Goal: Transaction & Acquisition: Purchase product/service

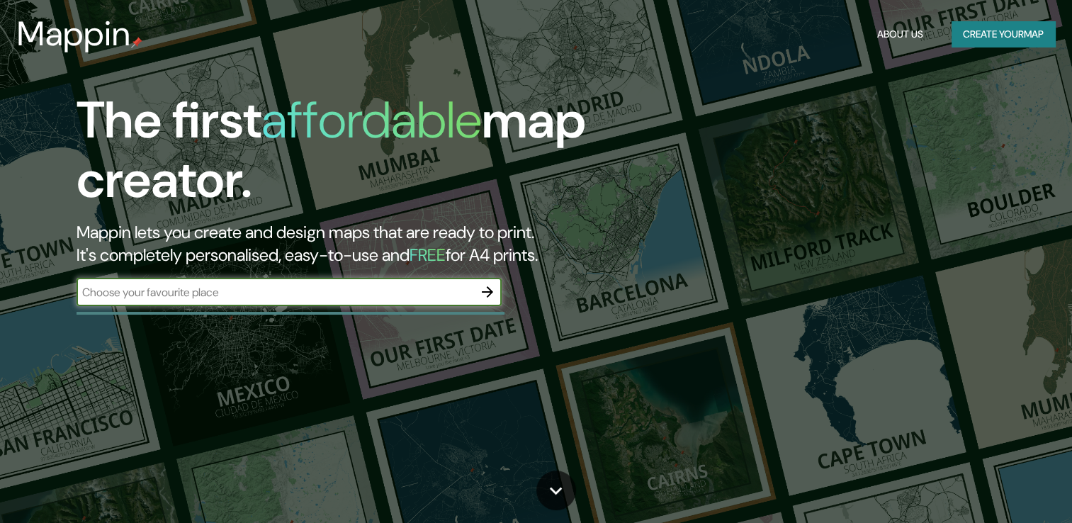
click at [278, 290] on input "text" at bounding box center [275, 292] width 397 height 16
type input "[GEOGRAPHIC_DATA]"
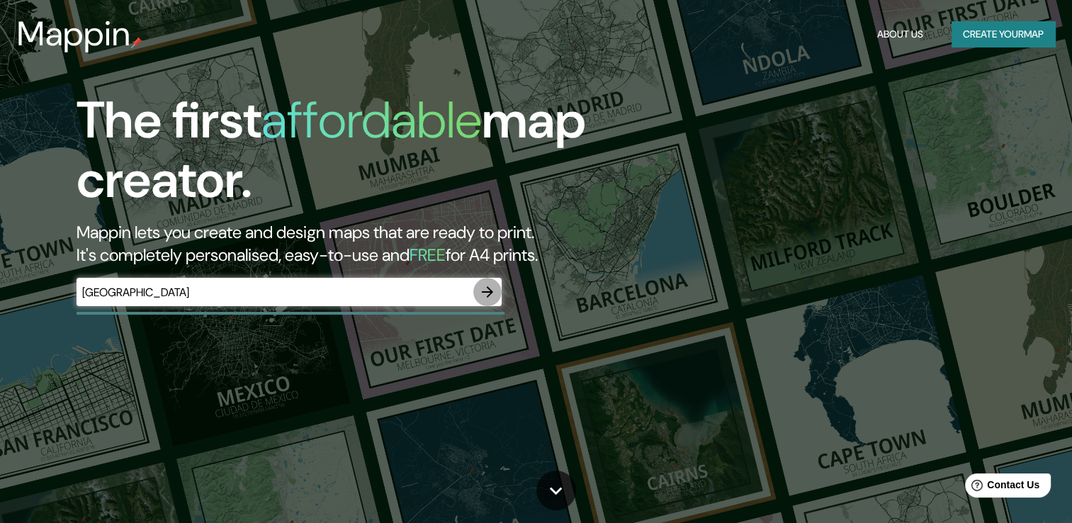
click at [494, 287] on icon "button" at bounding box center [487, 291] width 17 height 17
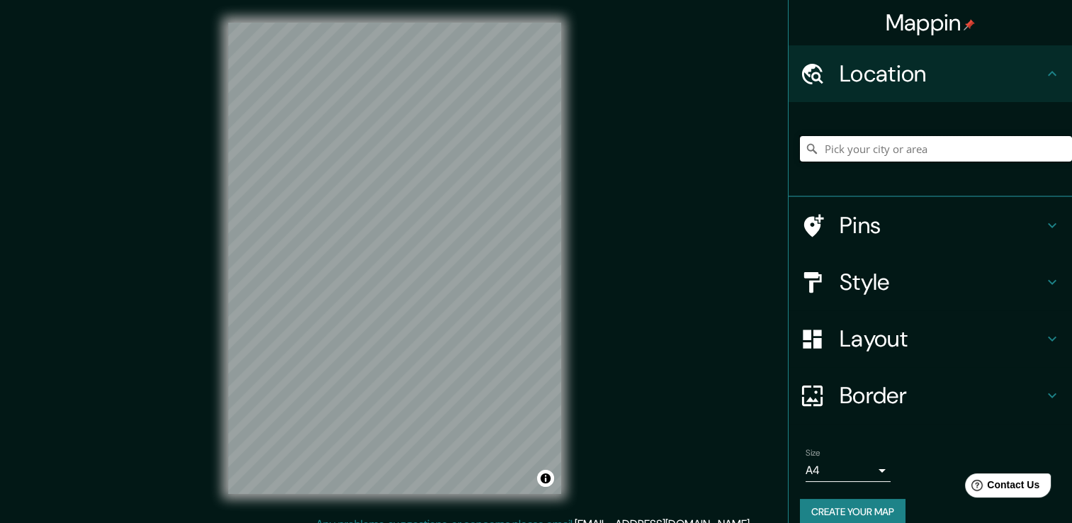
click at [884, 160] on input "Pick your city or area" at bounding box center [936, 149] width 272 height 26
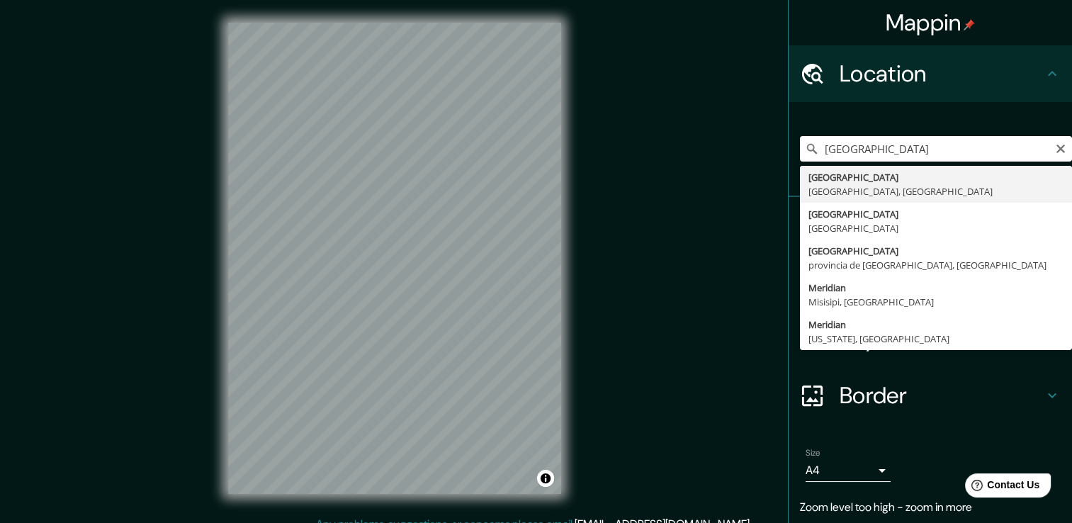
type input "[GEOGRAPHIC_DATA], [GEOGRAPHIC_DATA], [GEOGRAPHIC_DATA]"
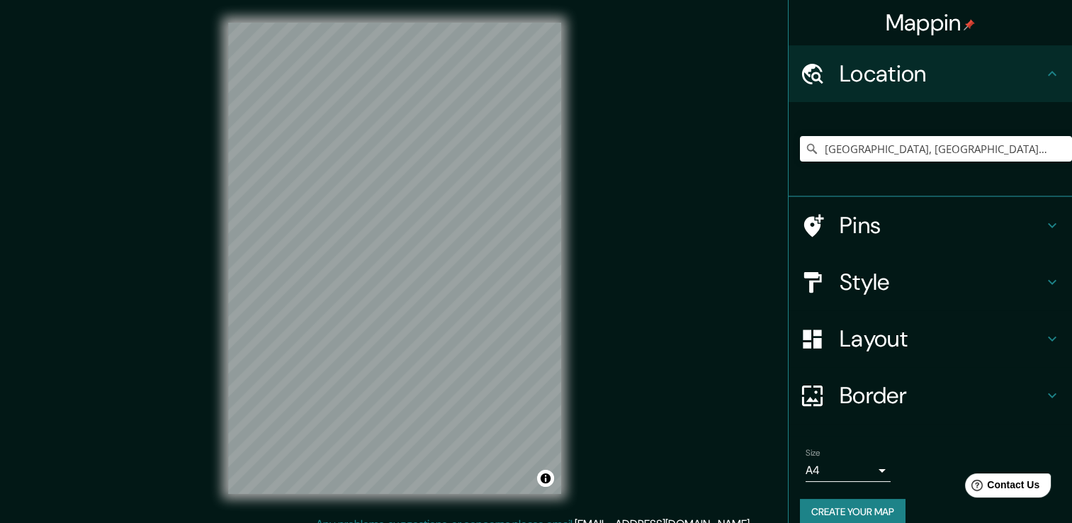
scroll to position [18, 0]
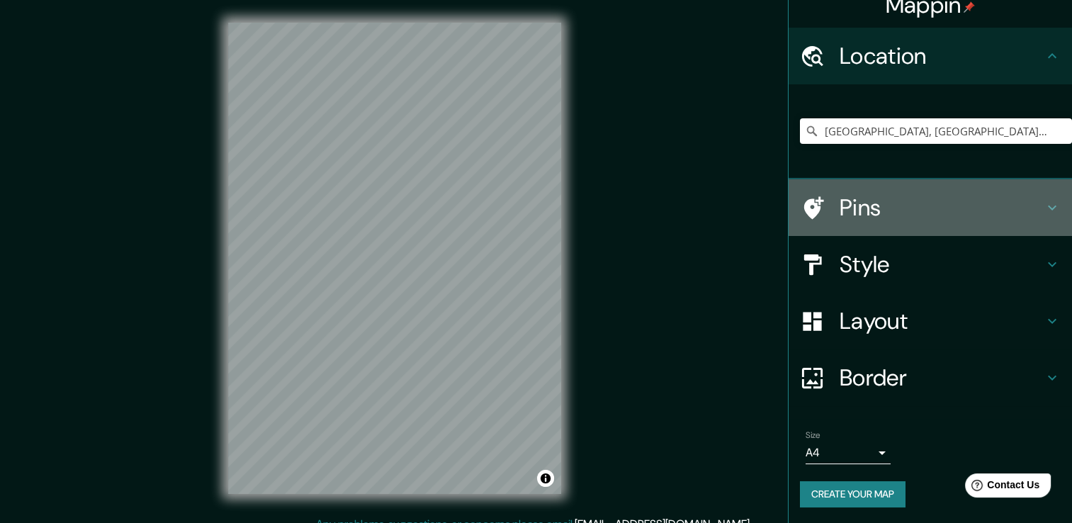
click at [913, 211] on h4 "Pins" at bounding box center [941, 207] width 204 height 28
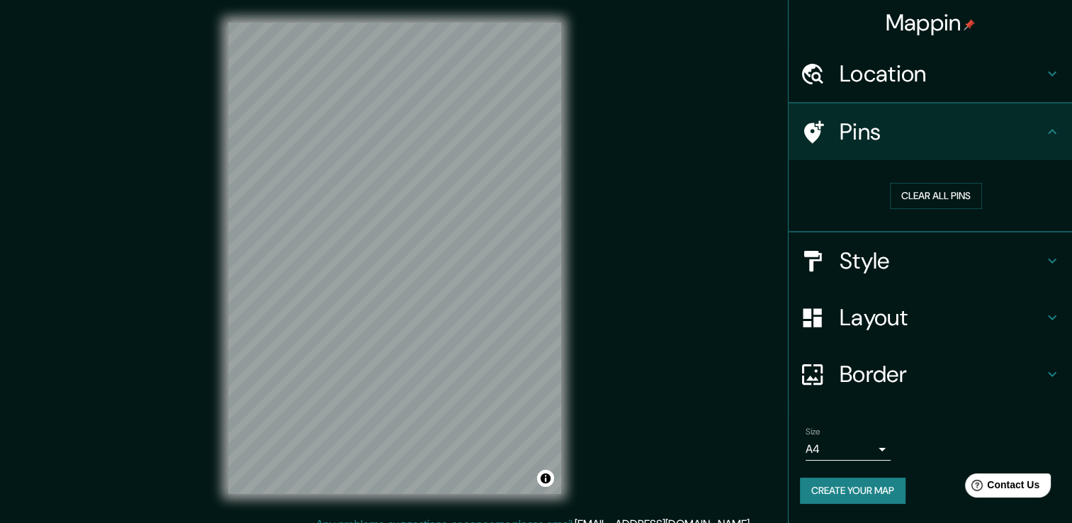
scroll to position [0, 0]
click at [915, 194] on button "Clear all pins" at bounding box center [936, 196] width 92 height 26
click at [934, 200] on button "Clear all pins" at bounding box center [936, 196] width 92 height 26
click at [407, 183] on div at bounding box center [407, 181] width 11 height 11
click at [390, 204] on div at bounding box center [386, 201] width 11 height 11
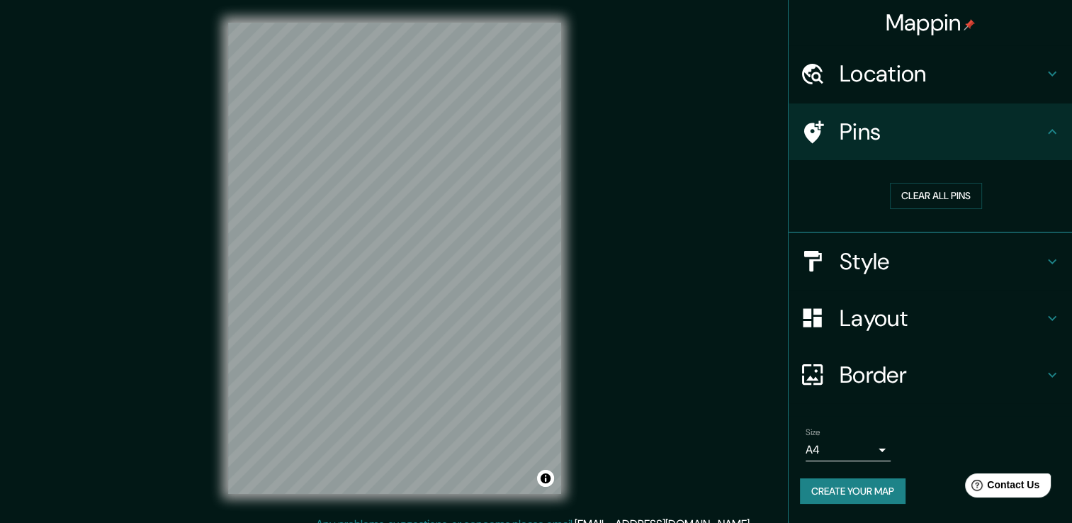
click at [931, 267] on h4 "Style" at bounding box center [941, 261] width 204 height 28
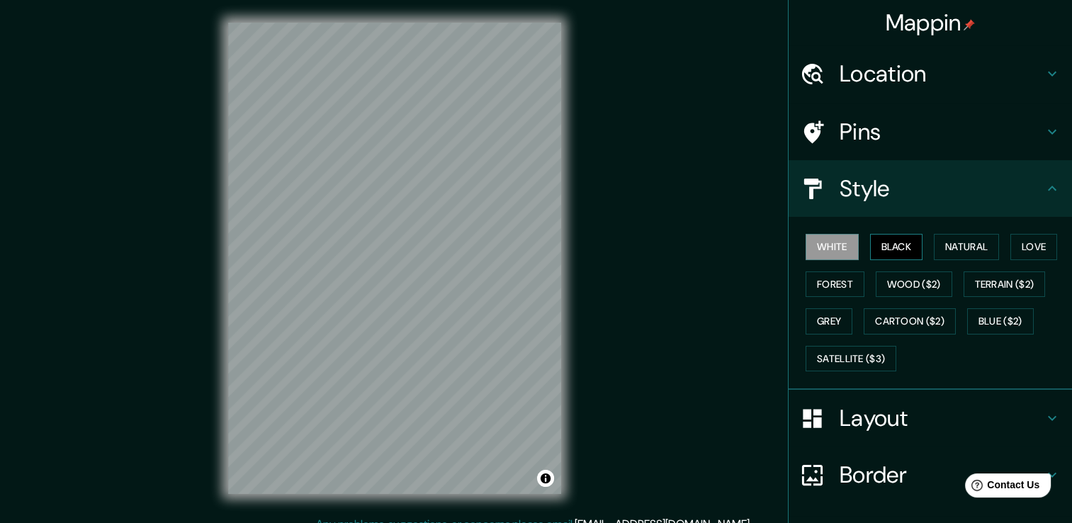
click at [876, 246] on button "Black" at bounding box center [896, 247] width 53 height 26
click at [958, 245] on button "Natural" at bounding box center [966, 247] width 65 height 26
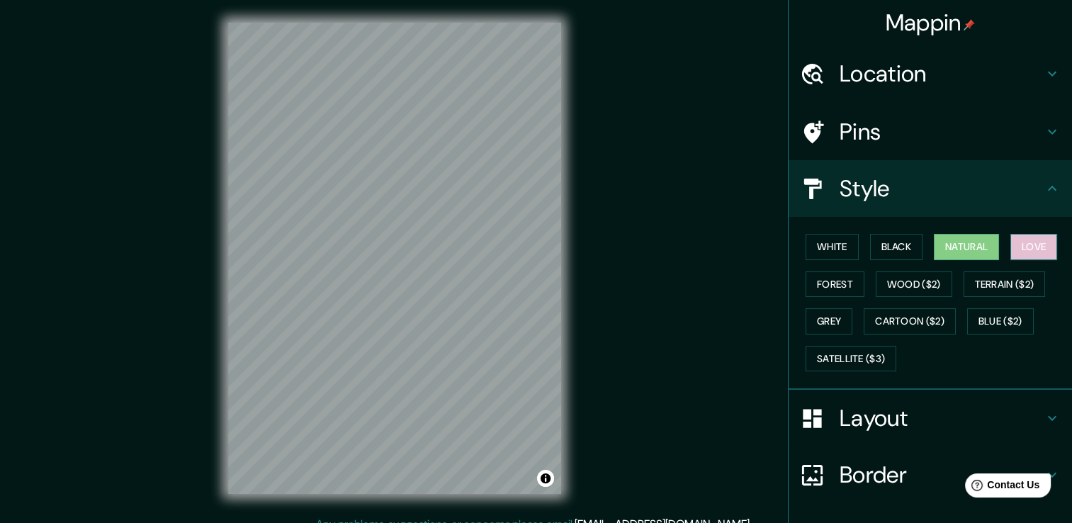
click at [1022, 247] on button "Love" at bounding box center [1033, 247] width 47 height 26
click at [800, 273] on div "White Black Natural Love Forest Wood ($2) Terrain ($2) Grey Cartoon ($2) Blue (…" at bounding box center [936, 302] width 272 height 149
click at [834, 285] on button "Forest" at bounding box center [834, 284] width 59 height 26
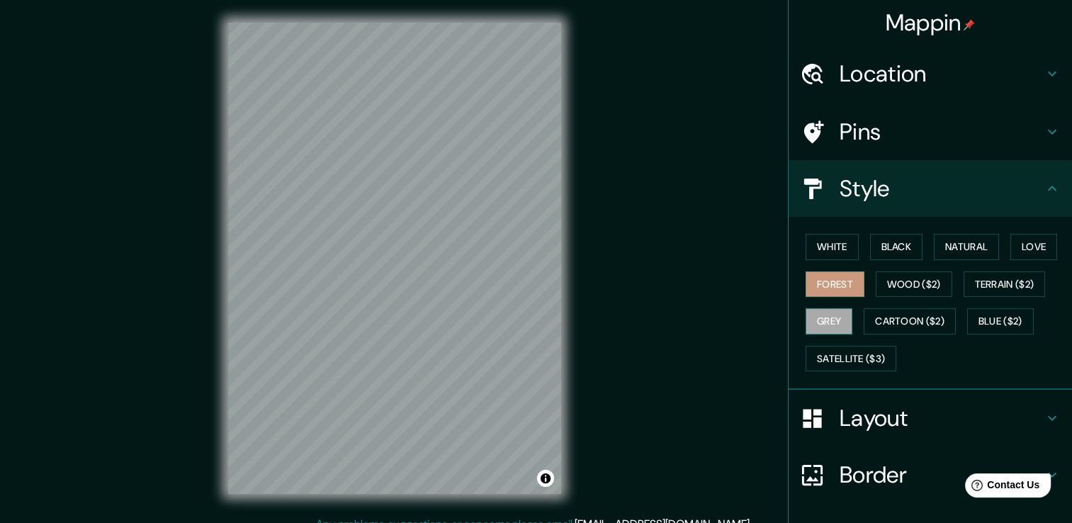
click at [816, 320] on button "Grey" at bounding box center [828, 321] width 47 height 26
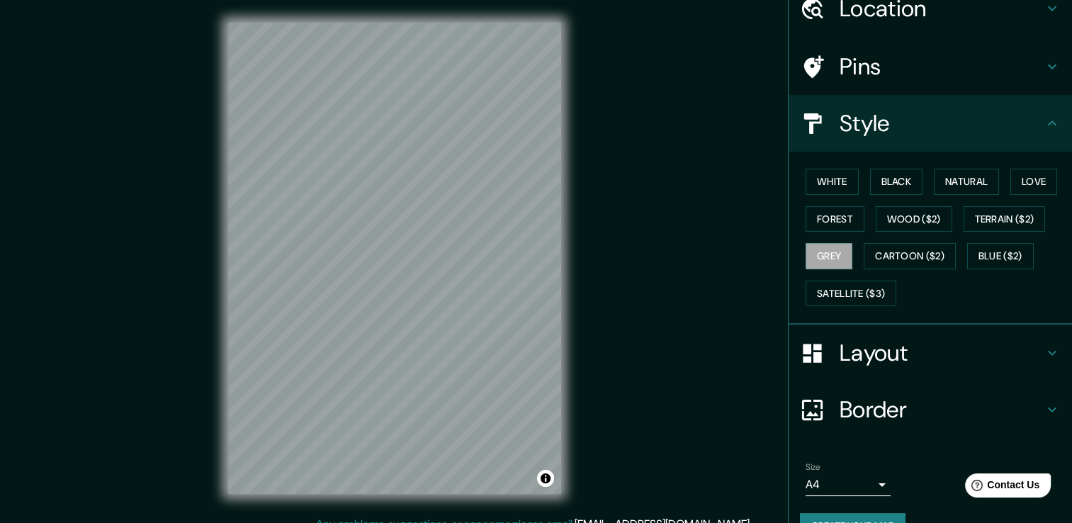
click at [910, 339] on h4 "Layout" at bounding box center [941, 353] width 204 height 28
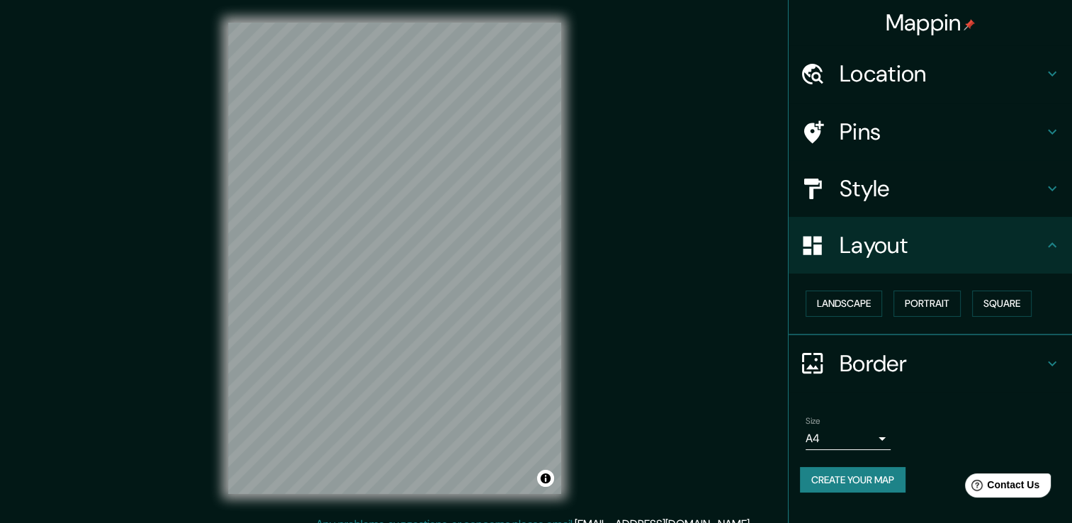
scroll to position [0, 0]
click at [864, 302] on button "Landscape" at bounding box center [843, 303] width 77 height 26
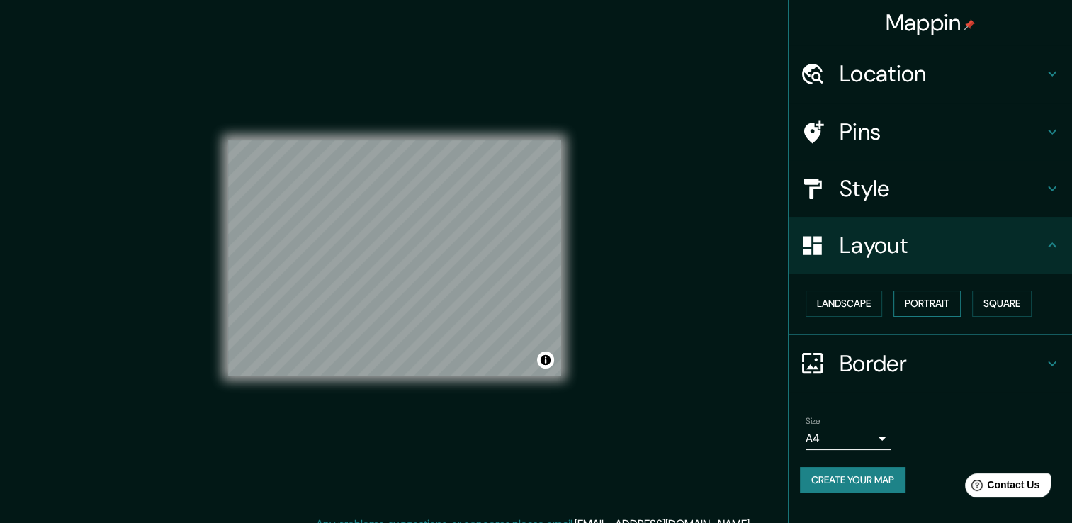
click at [919, 296] on button "Portrait" at bounding box center [926, 303] width 67 height 26
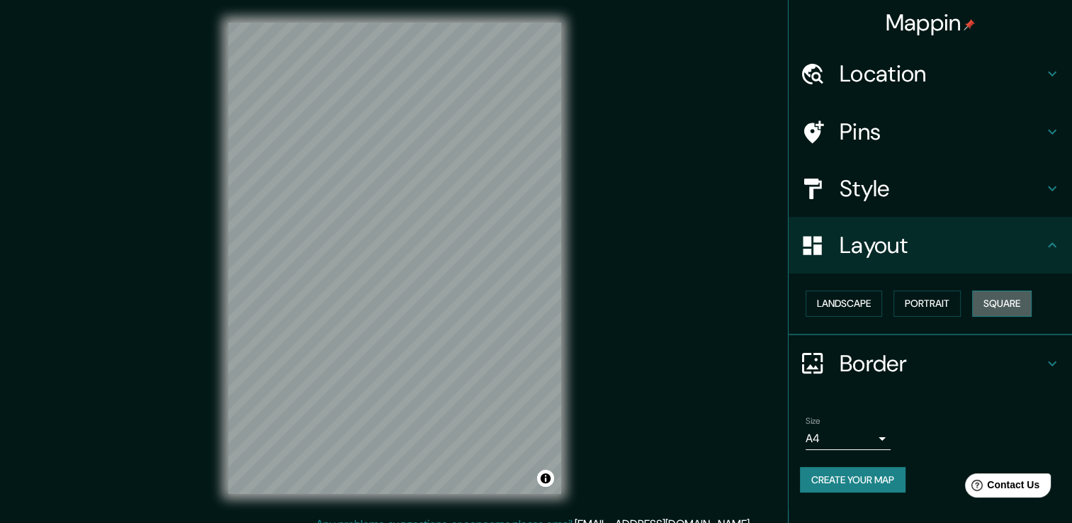
click at [1000, 296] on button "Square" at bounding box center [1002, 303] width 60 height 26
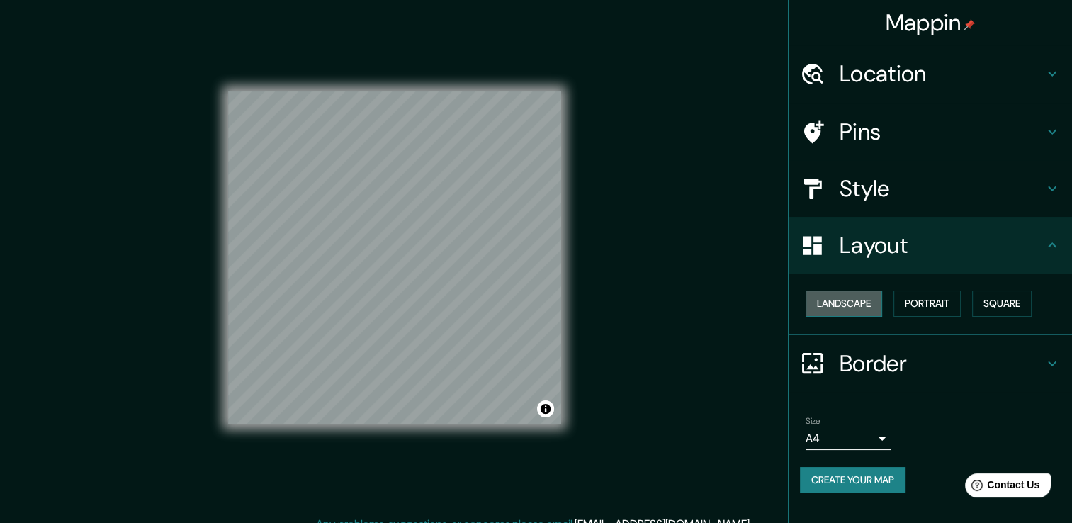
click at [844, 304] on button "Landscape" at bounding box center [843, 303] width 77 height 26
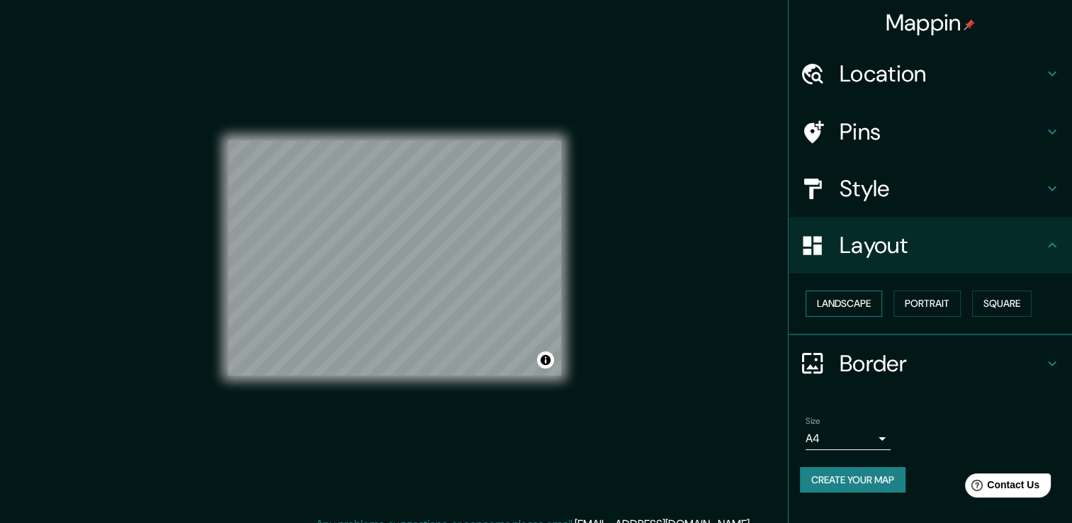
click at [859, 300] on button "Landscape" at bounding box center [843, 303] width 77 height 26
click at [940, 302] on button "Portrait" at bounding box center [926, 303] width 67 height 26
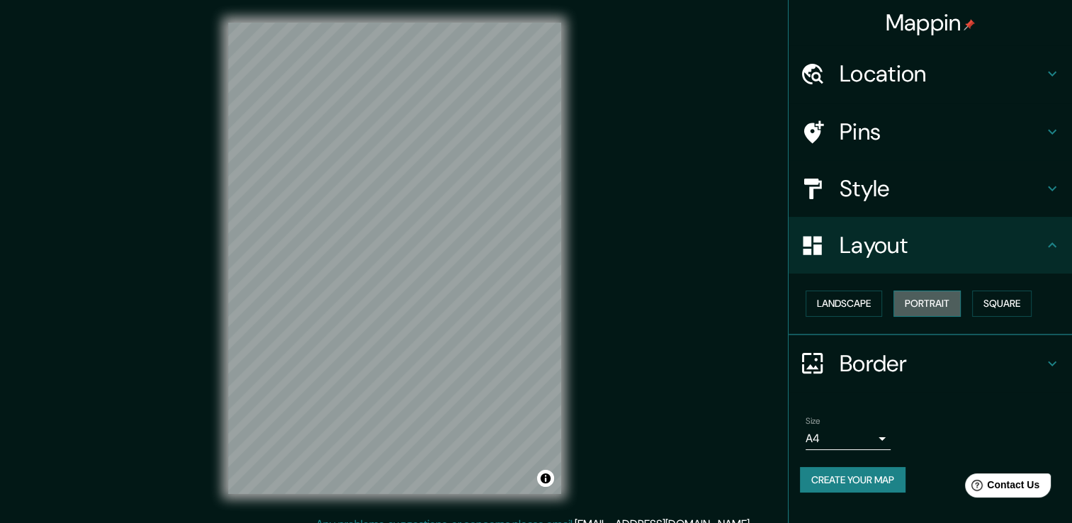
click at [944, 300] on button "Portrait" at bounding box center [926, 303] width 67 height 26
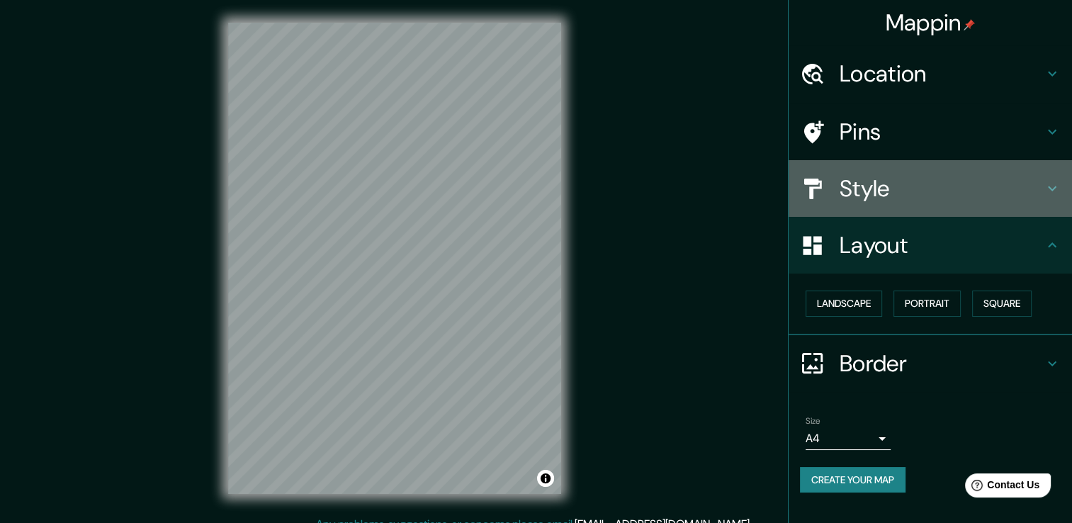
click at [900, 188] on h4 "Style" at bounding box center [941, 188] width 204 height 28
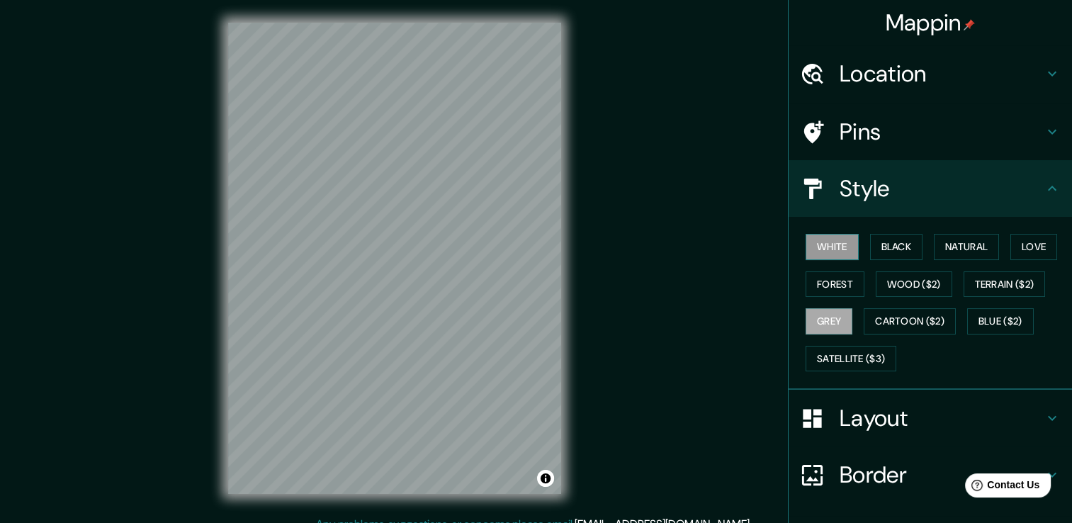
click at [807, 249] on button "White" at bounding box center [831, 247] width 53 height 26
click at [907, 247] on button "Black" at bounding box center [896, 247] width 53 height 26
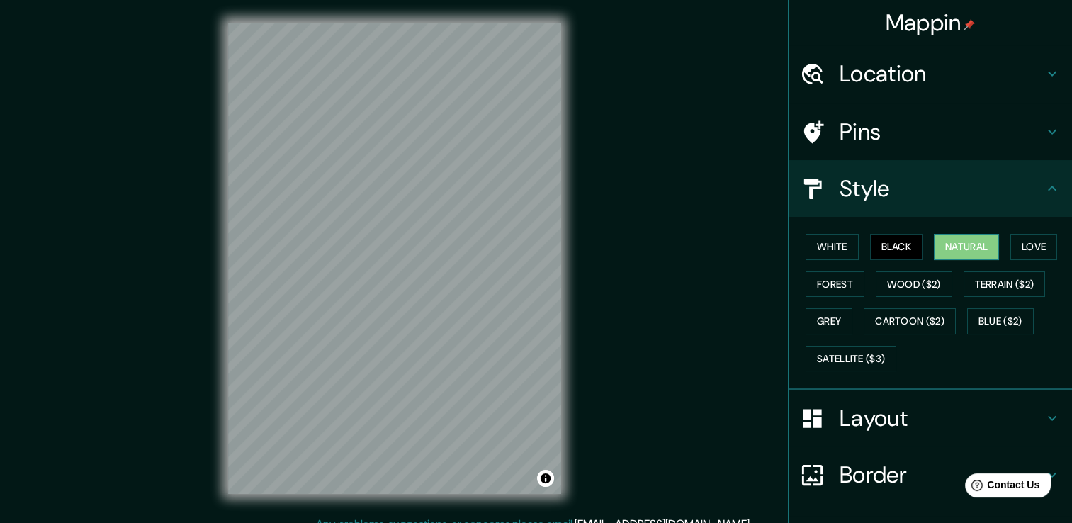
click at [956, 248] on button "Natural" at bounding box center [966, 247] width 65 height 26
click at [828, 279] on button "Forest" at bounding box center [834, 284] width 59 height 26
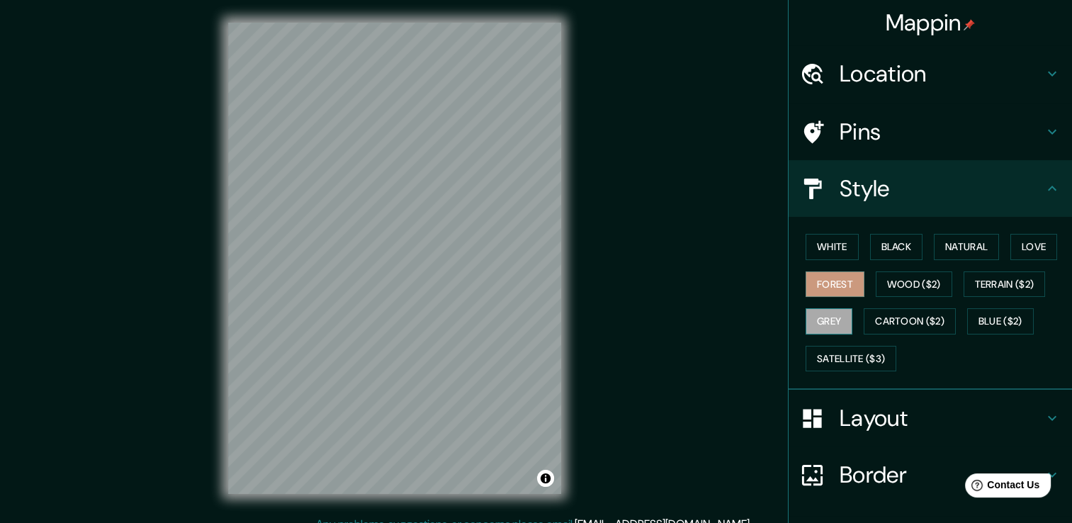
click at [816, 316] on button "Grey" at bounding box center [828, 321] width 47 height 26
click at [829, 242] on button "White" at bounding box center [831, 247] width 53 height 26
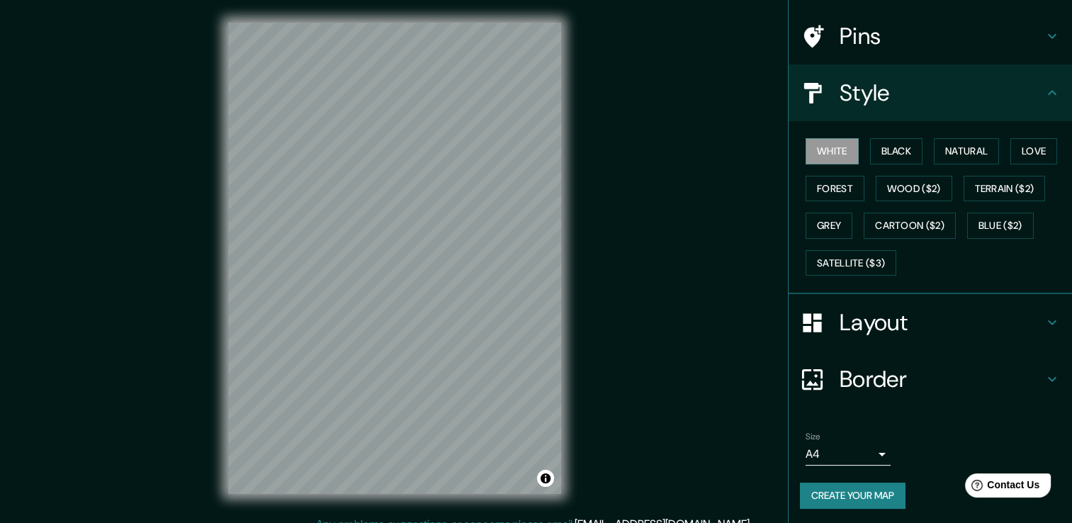
click at [902, 305] on div "Layout" at bounding box center [929, 322] width 283 height 57
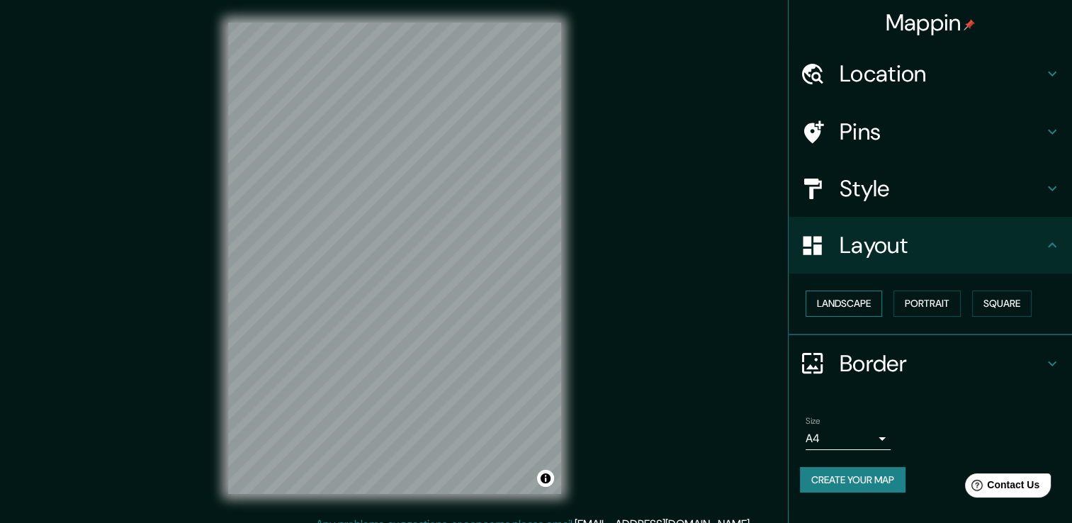
click at [850, 302] on button "Landscape" at bounding box center [843, 303] width 77 height 26
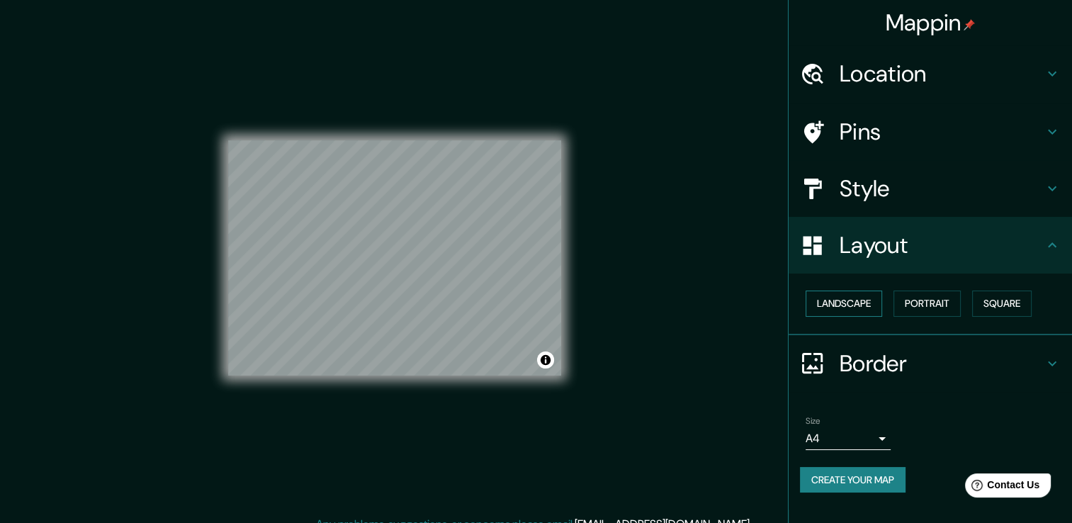
click at [856, 302] on button "Landscape" at bounding box center [843, 303] width 77 height 26
click at [922, 298] on button "Portrait" at bounding box center [926, 303] width 67 height 26
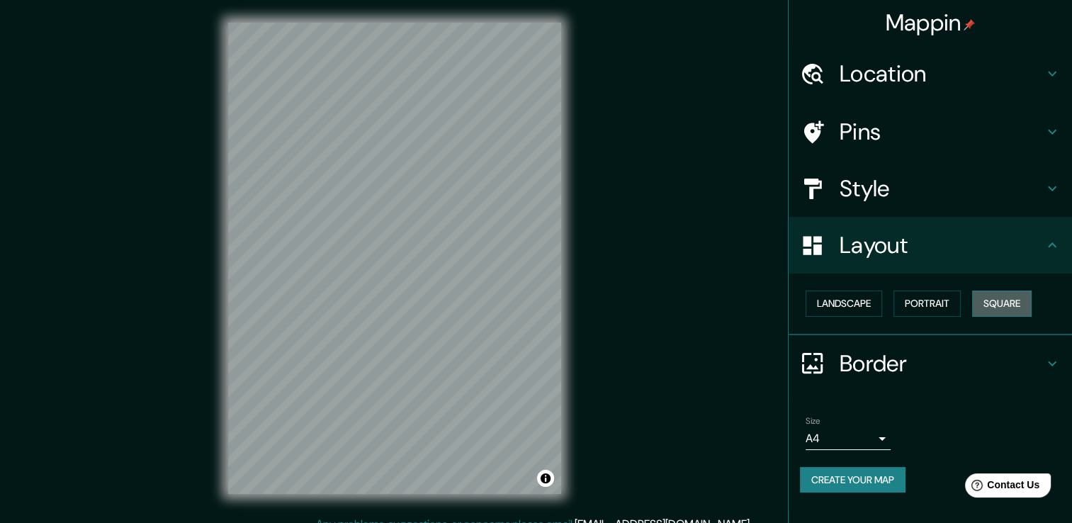
click at [1006, 295] on button "Square" at bounding box center [1002, 303] width 60 height 26
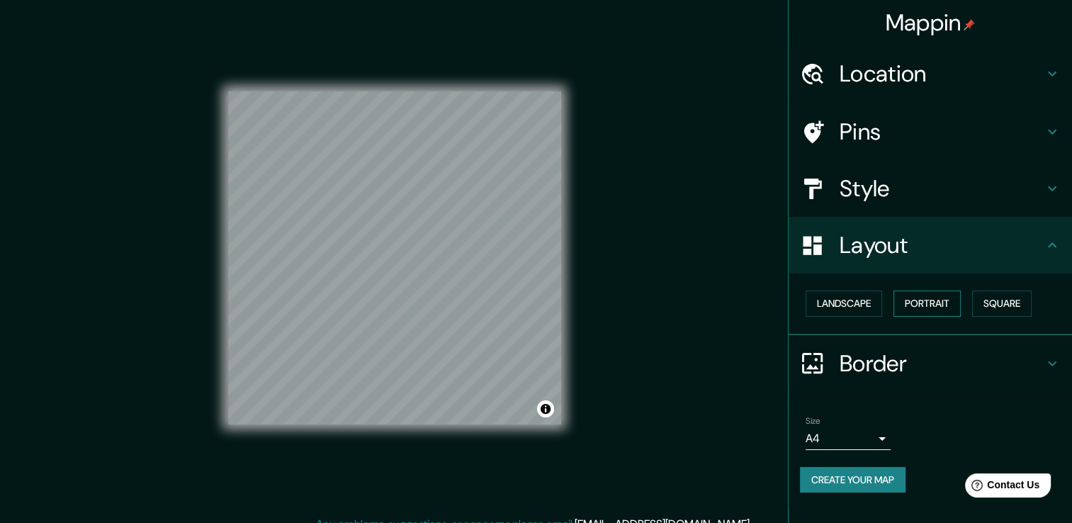
click at [921, 305] on button "Portrait" at bounding box center [926, 303] width 67 height 26
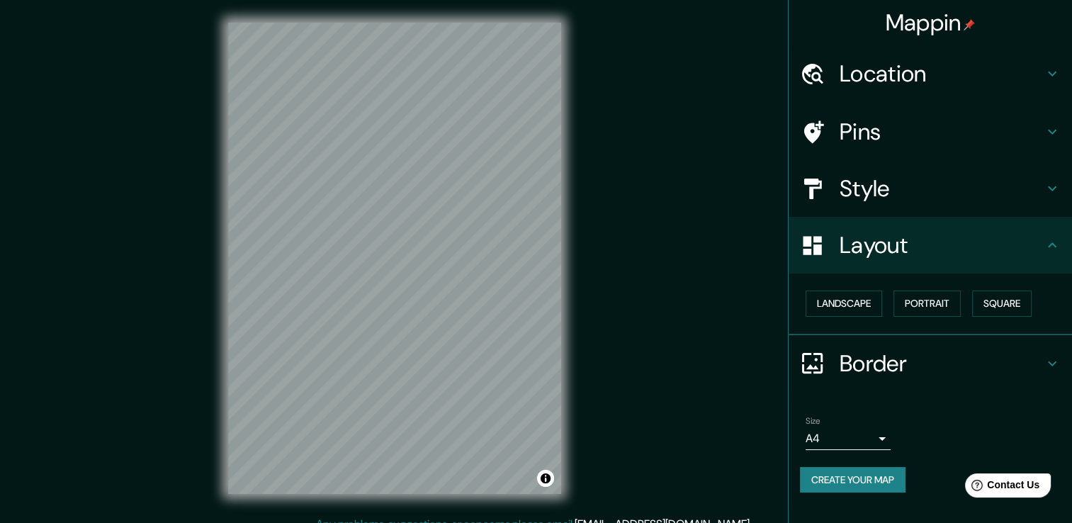
click at [898, 349] on h4 "Border" at bounding box center [941, 363] width 204 height 28
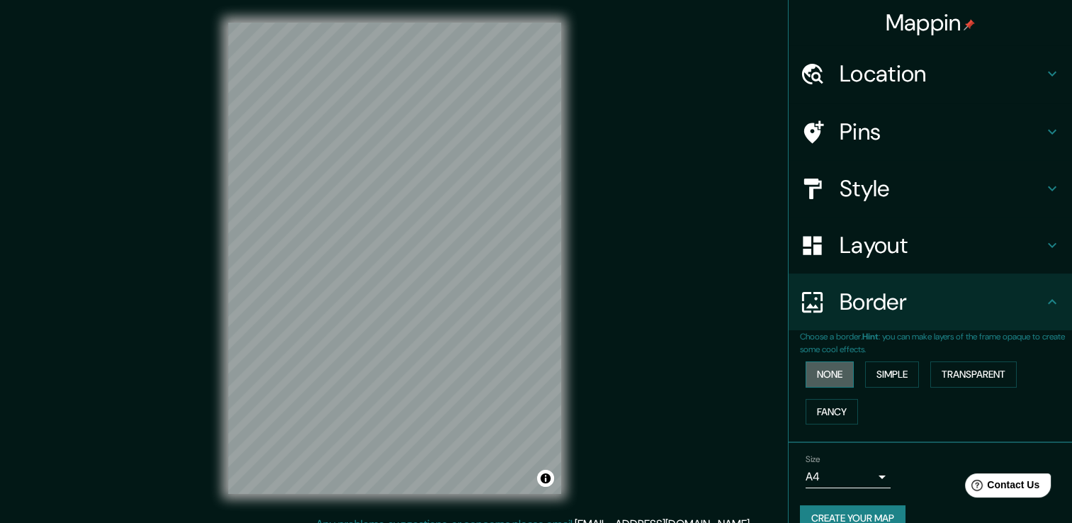
click at [830, 364] on button "None" at bounding box center [829, 374] width 48 height 26
click at [881, 369] on button "Simple" at bounding box center [892, 374] width 54 height 26
click at [965, 373] on button "Transparent" at bounding box center [973, 374] width 86 height 26
click at [966, 372] on button "Transparent" at bounding box center [973, 374] width 86 height 26
click at [839, 383] on button "None" at bounding box center [829, 374] width 48 height 26
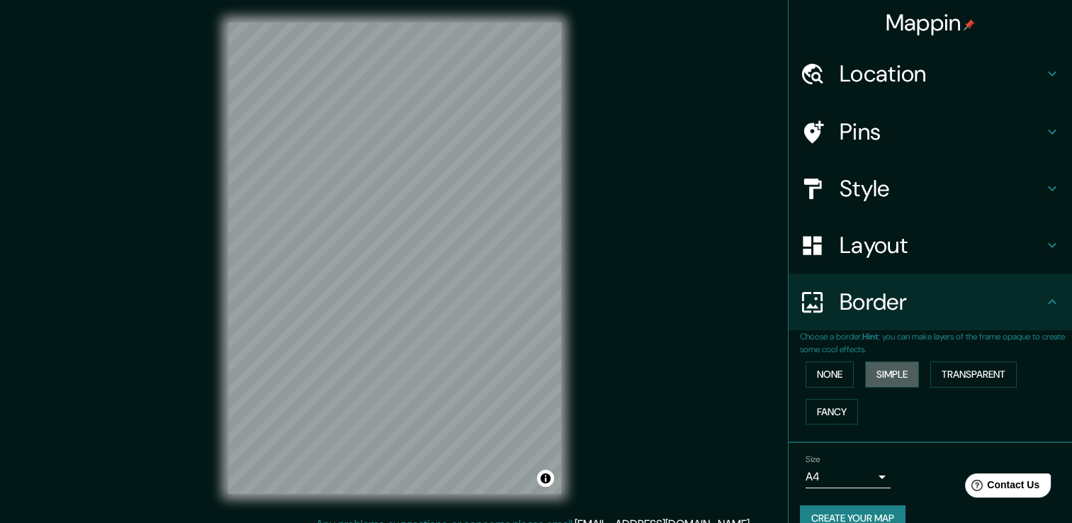
click at [873, 448] on div "Size A4 single" at bounding box center [930, 470] width 261 height 45
click at [872, 449] on body "Mappin Location [GEOGRAPHIC_DATA], [GEOGRAPHIC_DATA], [GEOGRAPHIC_DATA] Pins St…" at bounding box center [536, 261] width 1072 height 523
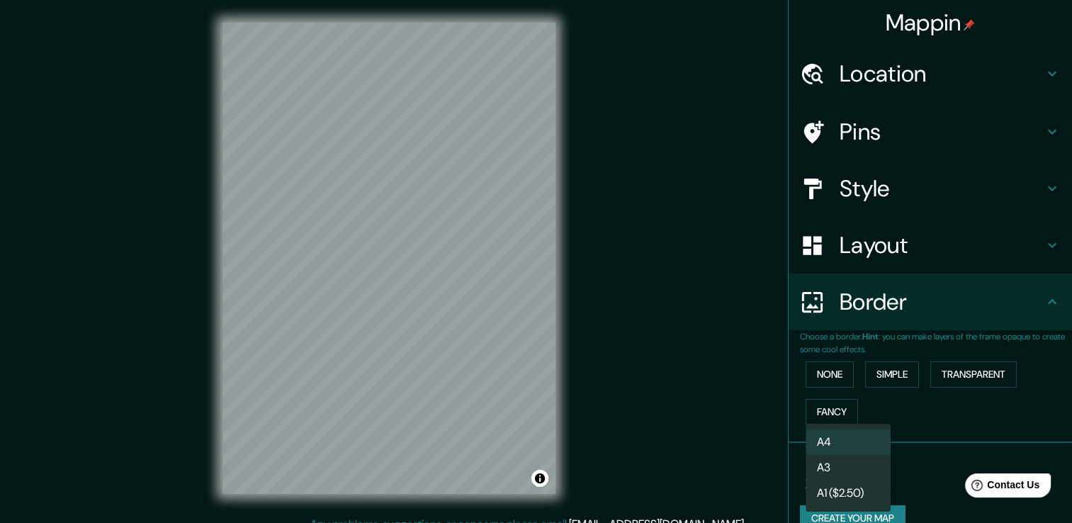
drag, startPoint x: 350, startPoint y: 322, endPoint x: 356, endPoint y: 295, distance: 27.5
click at [334, 330] on div at bounding box center [536, 261] width 1072 height 523
click at [356, 295] on div at bounding box center [536, 261] width 1072 height 523
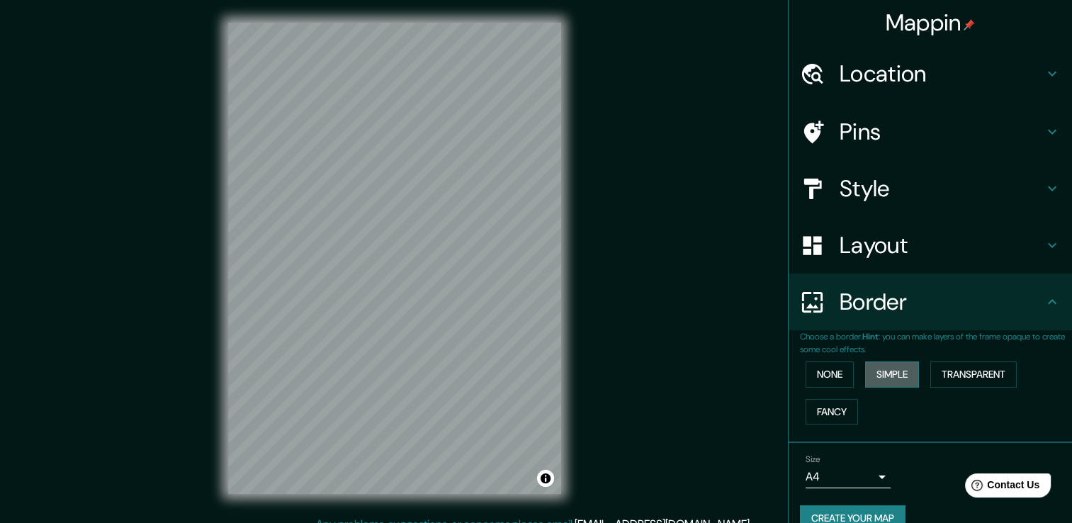
click at [897, 361] on button "Simple" at bounding box center [892, 374] width 54 height 26
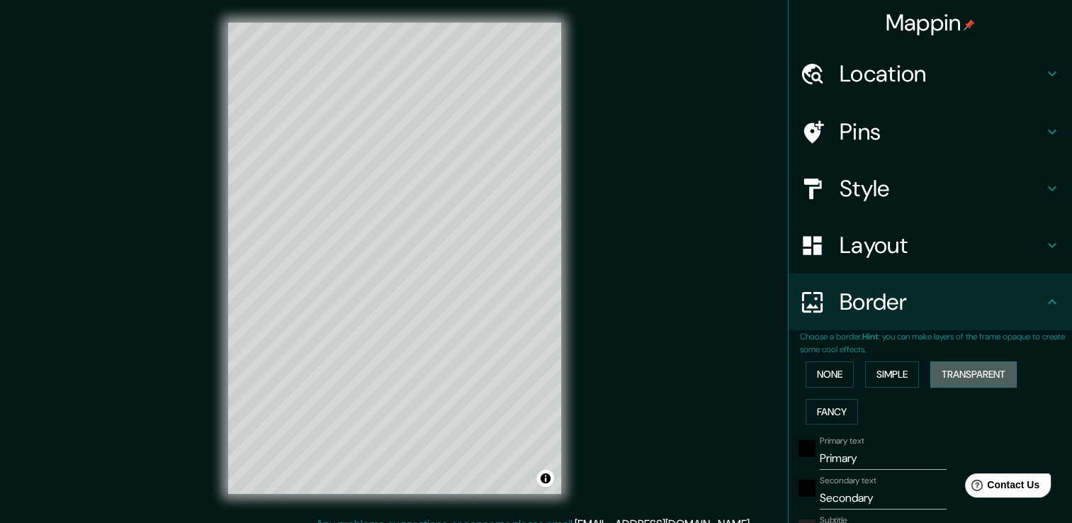
click at [974, 361] on button "Transparent" at bounding box center [973, 374] width 86 height 26
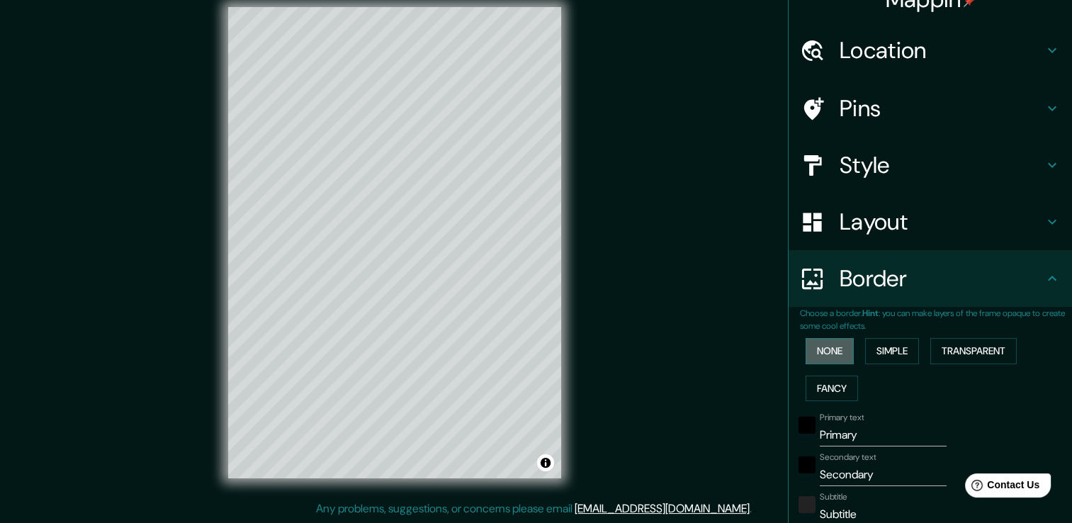
click at [827, 346] on button "None" at bounding box center [829, 351] width 48 height 26
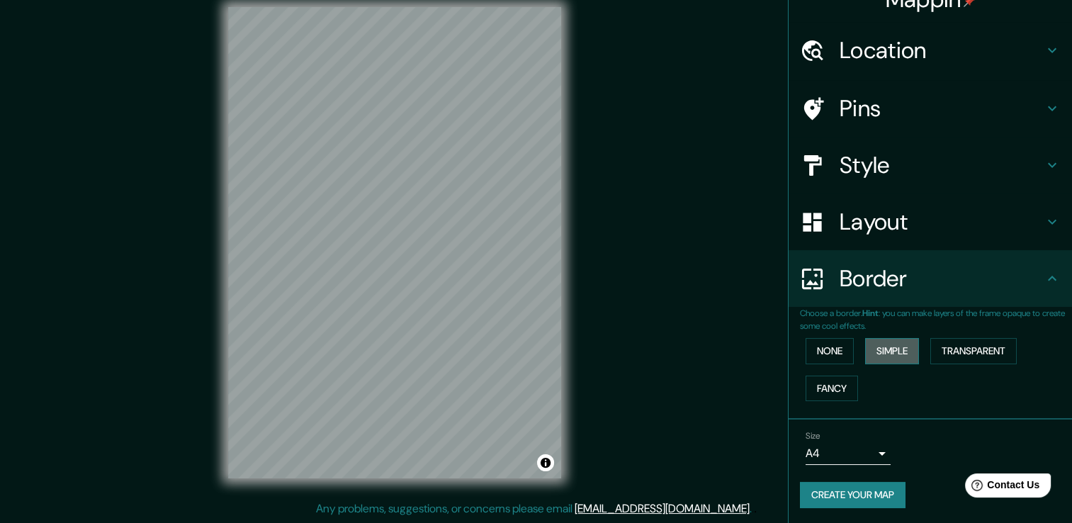
click at [881, 349] on button "Simple" at bounding box center [892, 351] width 54 height 26
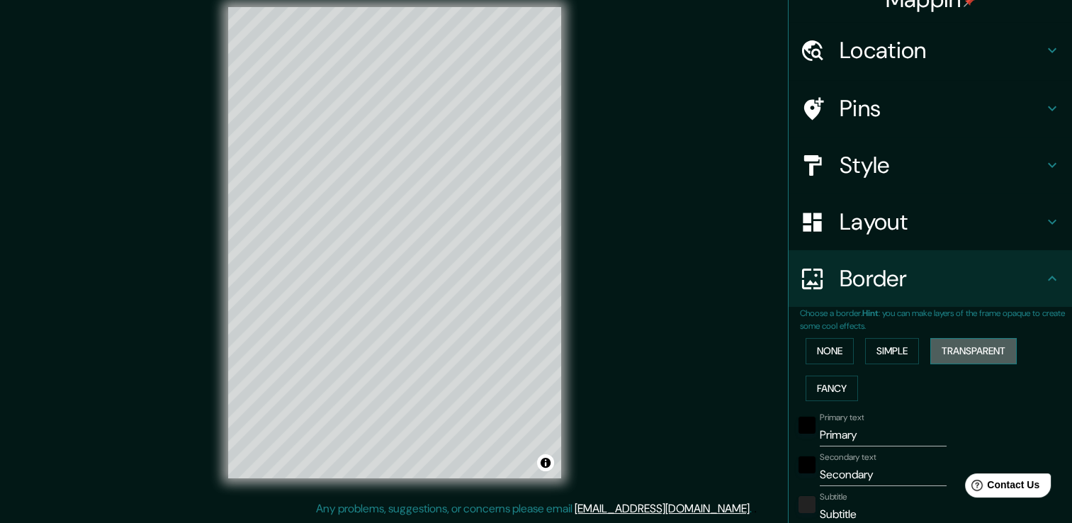
click at [952, 346] on button "Transparent" at bounding box center [973, 351] width 86 height 26
drag, startPoint x: 834, startPoint y: 387, endPoint x: 824, endPoint y: 382, distance: 12.0
click at [834, 388] on button "Fancy" at bounding box center [831, 388] width 52 height 26
click at [819, 342] on button "None" at bounding box center [829, 351] width 48 height 26
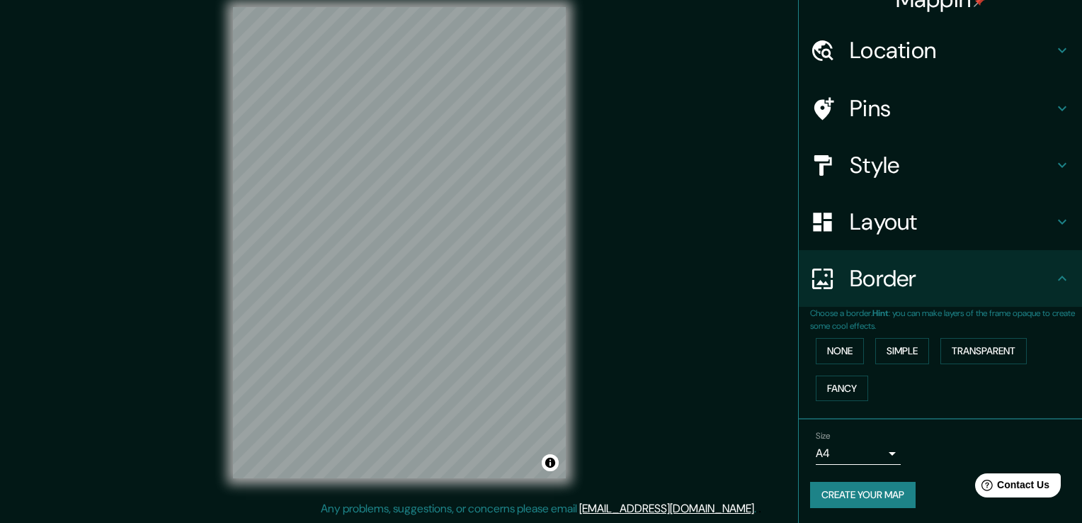
click at [871, 453] on body "Mappin Location [GEOGRAPHIC_DATA], [GEOGRAPHIC_DATA], [GEOGRAPHIC_DATA] Pins St…" at bounding box center [541, 245] width 1082 height 523
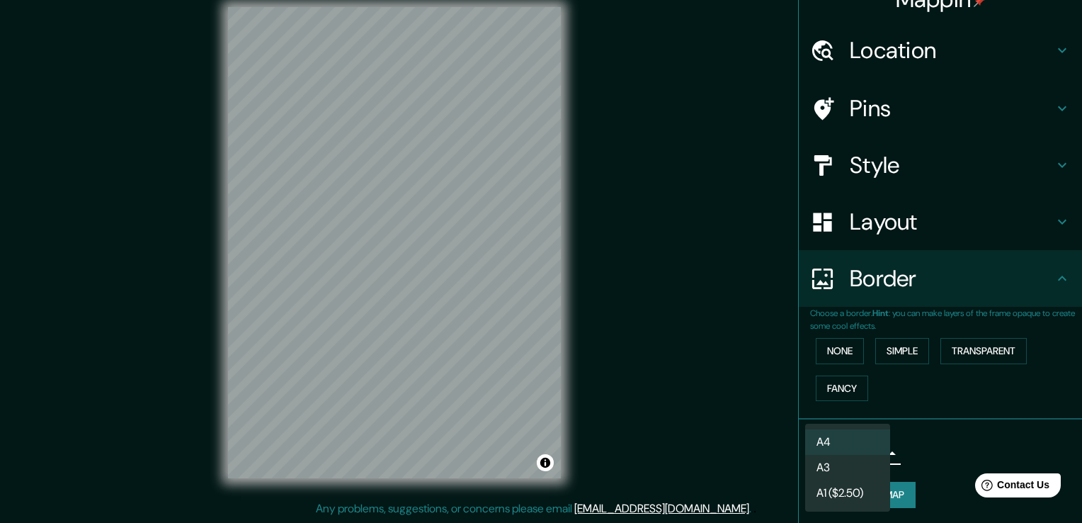
click at [857, 463] on li "A3" at bounding box center [847, 468] width 85 height 26
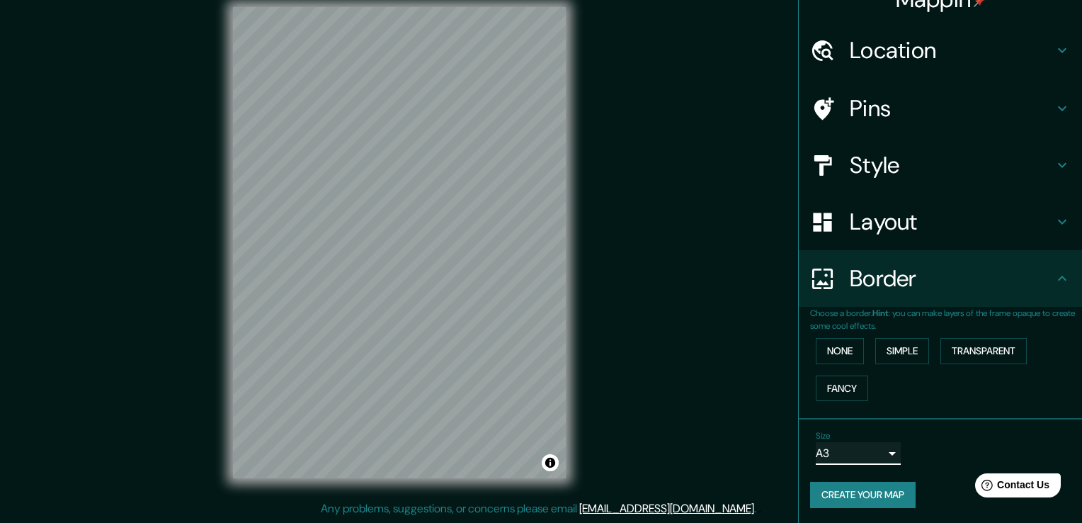
type input "a4"
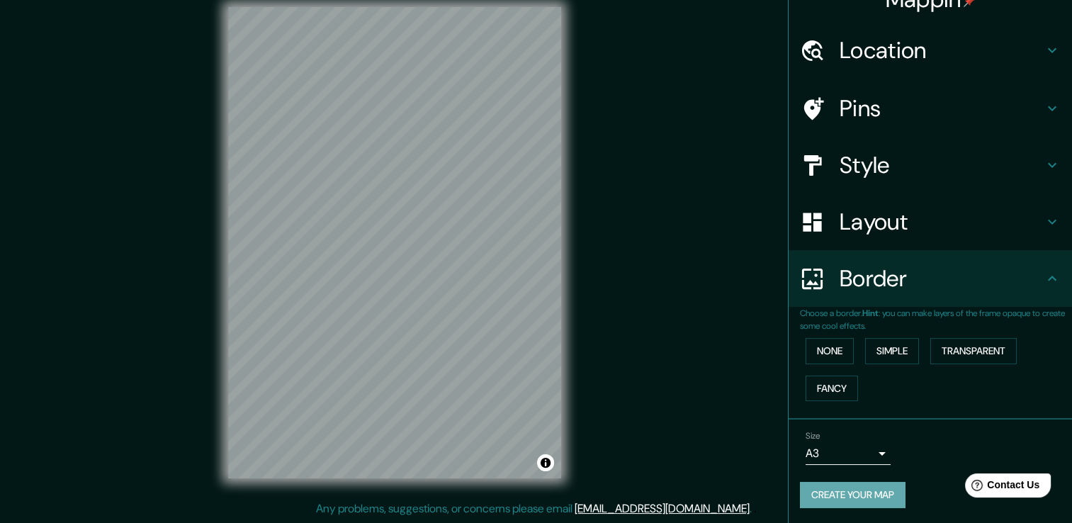
click at [885, 488] on button "Create your map" at bounding box center [853, 495] width 106 height 26
click at [856, 487] on button "Create your map" at bounding box center [853, 495] width 106 height 26
click at [808, 494] on button "Create your map" at bounding box center [853, 495] width 106 height 26
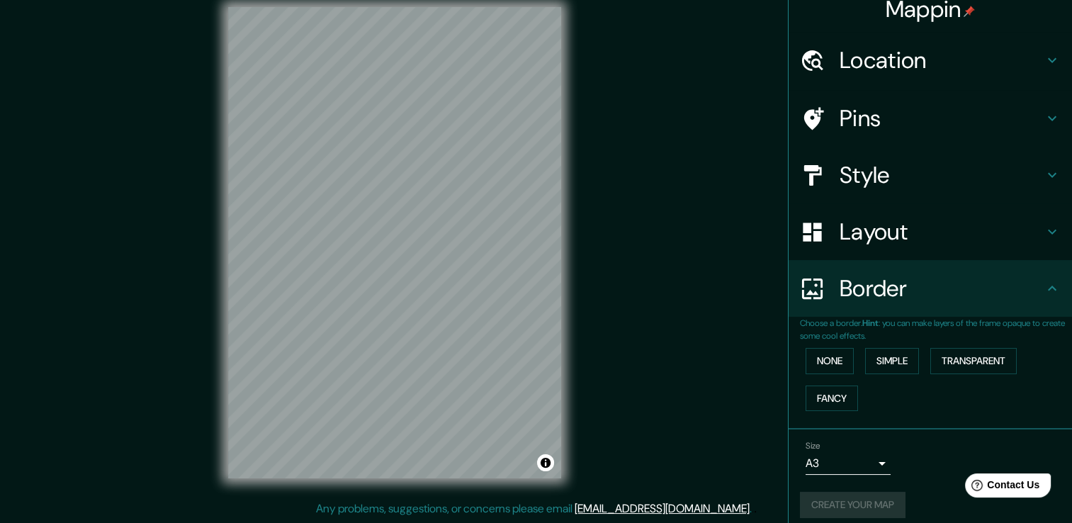
scroll to position [0, 0]
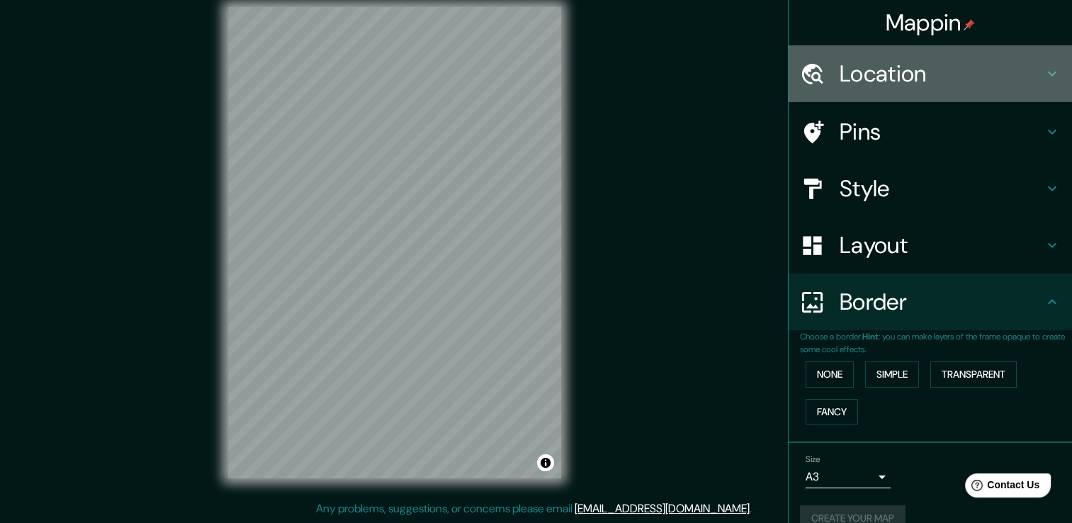
click at [919, 73] on h4 "Location" at bounding box center [941, 74] width 204 height 28
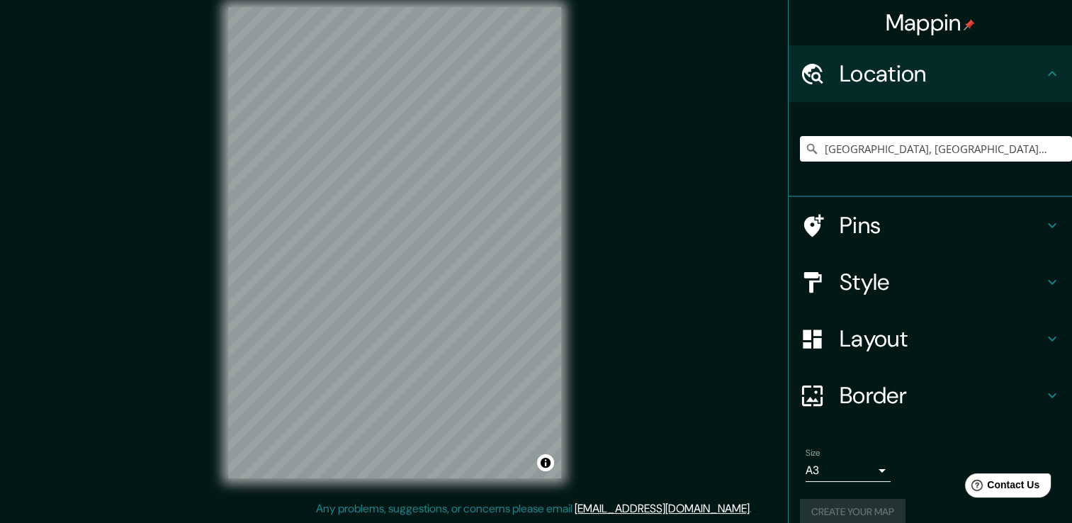
click at [883, 228] on h4 "Pins" at bounding box center [941, 225] width 204 height 28
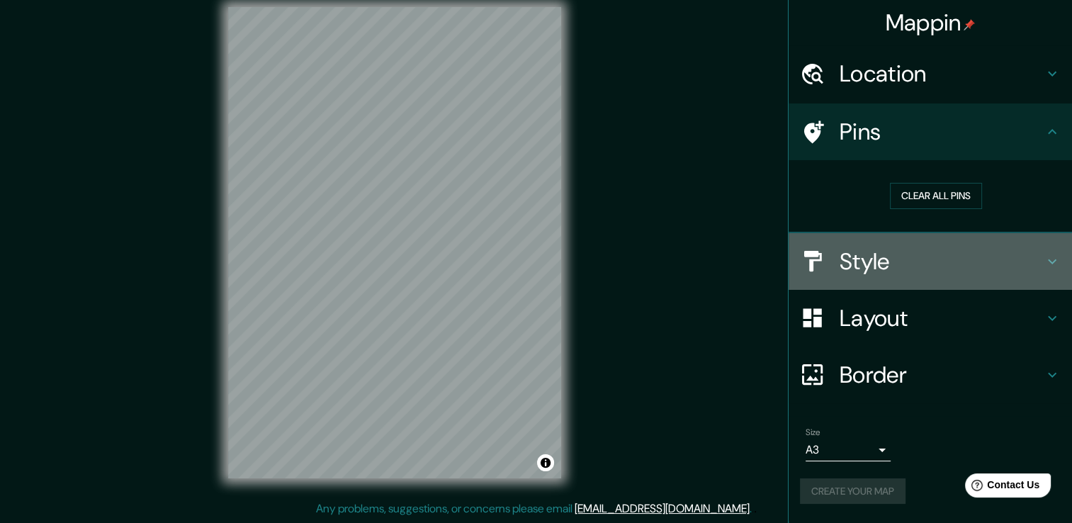
click at [861, 251] on h4 "Style" at bounding box center [941, 261] width 204 height 28
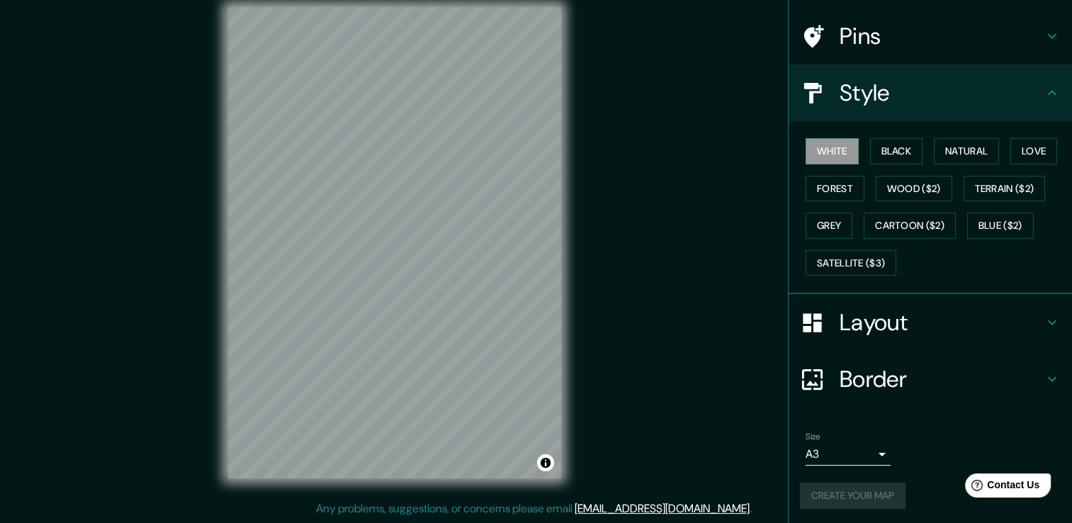
click at [889, 308] on h4 "Layout" at bounding box center [941, 322] width 204 height 28
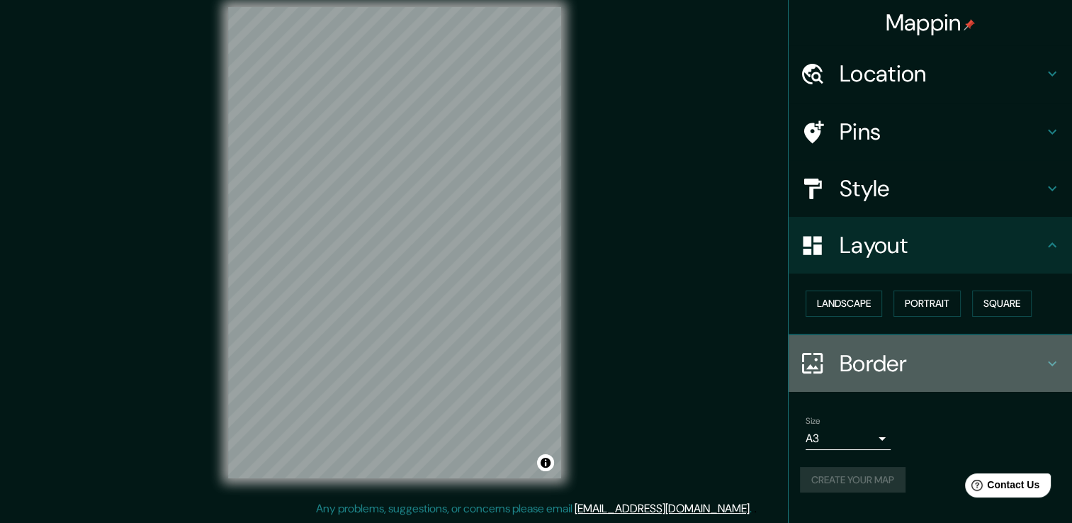
click at [883, 375] on h4 "Border" at bounding box center [941, 363] width 204 height 28
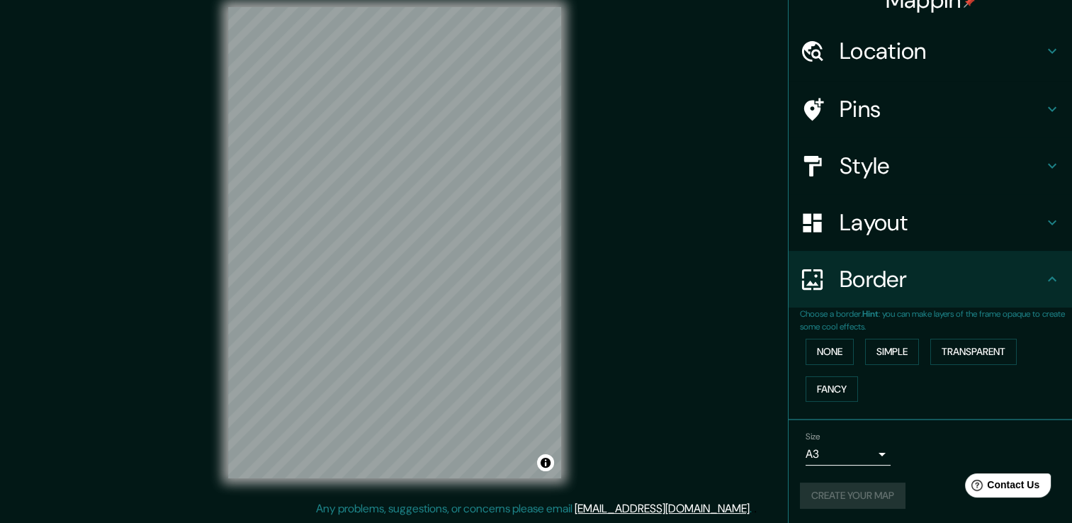
scroll to position [23, 0]
click at [837, 494] on div "Create your map" at bounding box center [930, 495] width 261 height 26
click at [803, 495] on button "Create your map" at bounding box center [853, 495] width 106 height 26
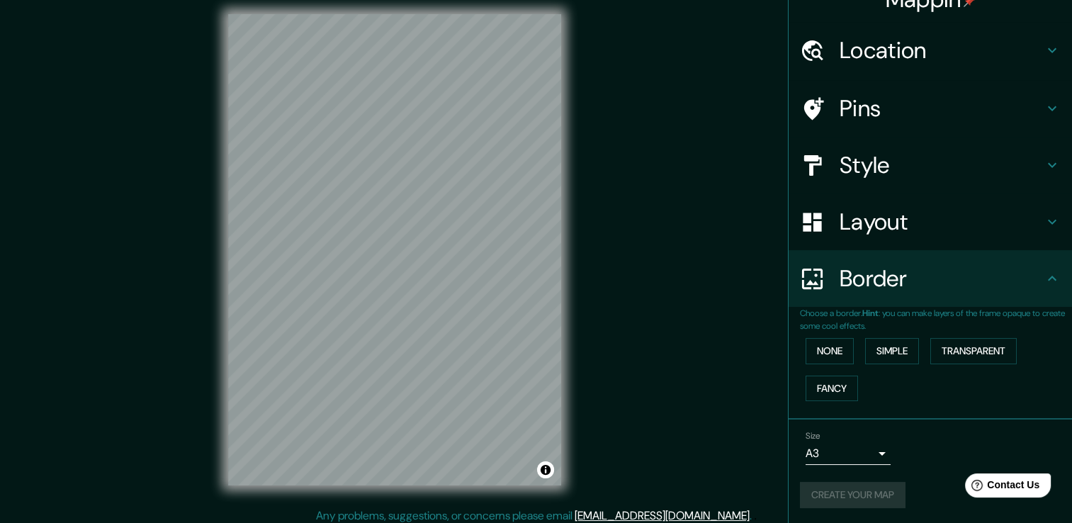
scroll to position [0, 0]
